Goal: Transaction & Acquisition: Purchase product/service

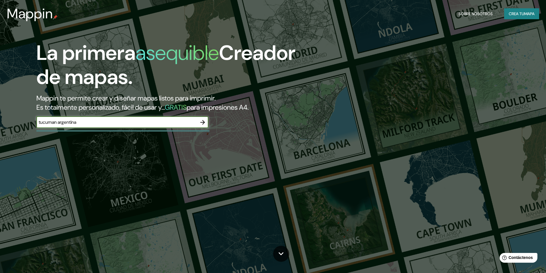
type input "tucuman argentina"
click at [205, 123] on icon "button" at bounding box center [202, 122] width 5 height 5
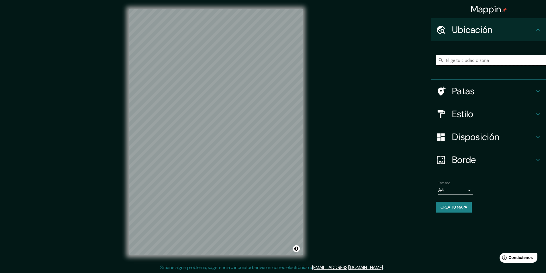
click at [480, 59] on input "Elige tu ciudad o zona" at bounding box center [491, 60] width 110 height 10
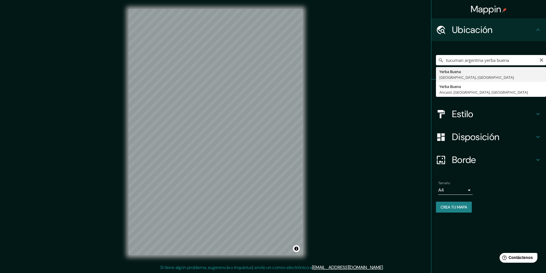
type input "[GEOGRAPHIC_DATA], [GEOGRAPHIC_DATA], [GEOGRAPHIC_DATA]"
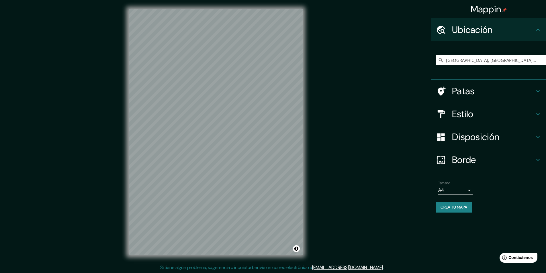
click at [538, 111] on icon at bounding box center [537, 114] width 7 height 7
click at [538, 111] on div "Estilo" at bounding box center [488, 114] width 115 height 23
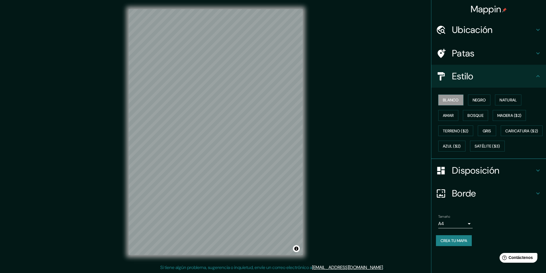
click at [541, 81] on div "Estilo" at bounding box center [488, 76] width 115 height 23
click at [530, 176] on h4 "Disposición" at bounding box center [493, 170] width 83 height 11
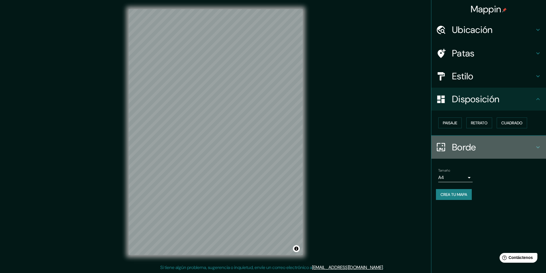
click at [520, 144] on h4 "Borde" at bounding box center [493, 147] width 83 height 11
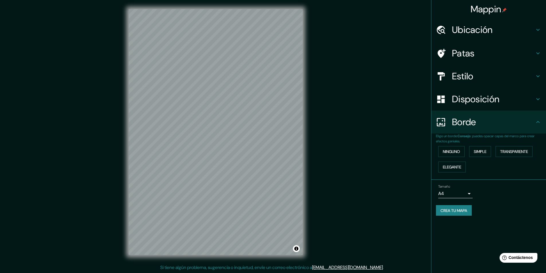
click at [520, 124] on h4 "Borde" at bounding box center [493, 121] width 83 height 11
click at [501, 74] on h4 "Estilo" at bounding box center [493, 75] width 83 height 11
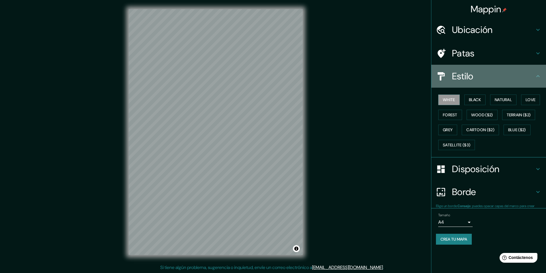
click at [501, 74] on h4 "Estilo" at bounding box center [493, 75] width 83 height 11
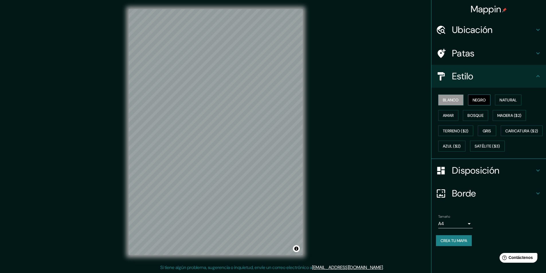
click at [479, 100] on font "Negro" at bounding box center [479, 99] width 13 height 5
click at [529, 29] on h4 "Ubicación" at bounding box center [493, 29] width 83 height 11
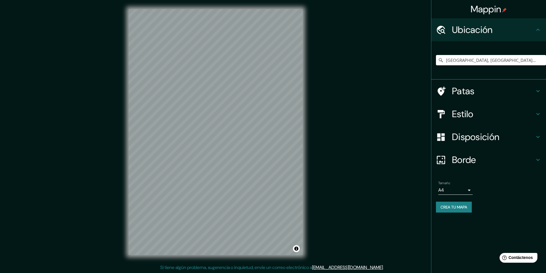
click at [243, 158] on div "© Mapbox © OpenStreetMap Improve this map" at bounding box center [216, 132] width 192 height 264
drag, startPoint x: 309, startPoint y: 191, endPoint x: 120, endPoint y: 128, distance: 199.1
click at [120, 128] on div "© Mapbox © OpenStreetMap Improve this map" at bounding box center [216, 132] width 192 height 264
click at [340, 209] on div "Mappin Ubicación [GEOGRAPHIC_DATA], [GEOGRAPHIC_DATA], [GEOGRAPHIC_DATA] Patas …" at bounding box center [273, 136] width 546 height 273
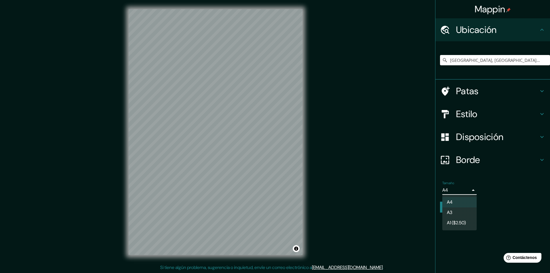
click at [463, 193] on body "Mappin Ubicación [GEOGRAPHIC_DATA], [GEOGRAPHIC_DATA], [GEOGRAPHIC_DATA] Patas …" at bounding box center [275, 136] width 550 height 273
click at [466, 216] on li "A3" at bounding box center [459, 213] width 34 height 11
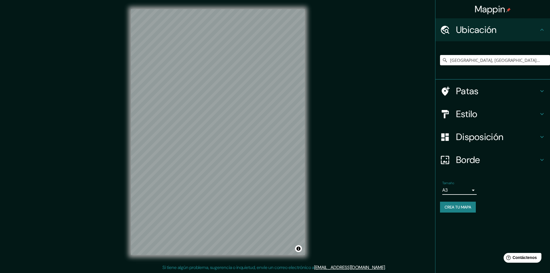
click at [453, 190] on body "Mappin Ubicación [GEOGRAPHIC_DATA], [GEOGRAPHIC_DATA], [GEOGRAPHIC_DATA] Patas …" at bounding box center [275, 136] width 550 height 273
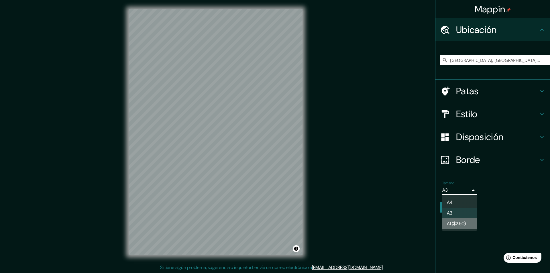
click at [465, 222] on font "A1 ($2.50)" at bounding box center [456, 224] width 19 height 6
type input "a3"
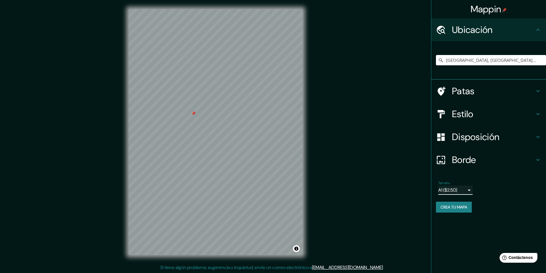
drag, startPoint x: 167, startPoint y: 108, endPoint x: 194, endPoint y: 113, distance: 27.8
click at [194, 113] on div at bounding box center [193, 113] width 5 height 5
click at [193, 125] on div at bounding box center [193, 124] width 5 height 5
click at [126, 121] on div "© Mapbox © OpenStreetMap Improve this map" at bounding box center [216, 132] width 192 height 264
click at [517, 159] on h4 "Borde" at bounding box center [493, 159] width 83 height 11
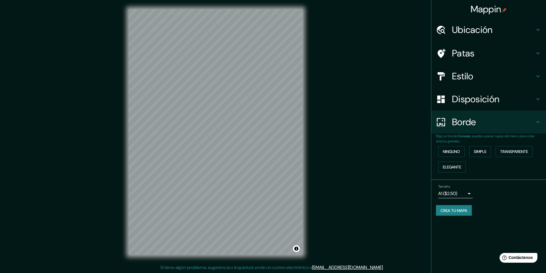
click at [452, 145] on div "Ninguno Simple Transparente Elegante" at bounding box center [491, 159] width 110 height 31
click at [453, 148] on button "Ninguno" at bounding box center [451, 151] width 26 height 11
click at [461, 152] on button "Ninguno" at bounding box center [451, 151] width 26 height 11
click at [312, 163] on div "© Mapbox © OpenStreetMap Improve this map" at bounding box center [216, 132] width 192 height 264
